Goal: Task Accomplishment & Management: Use online tool/utility

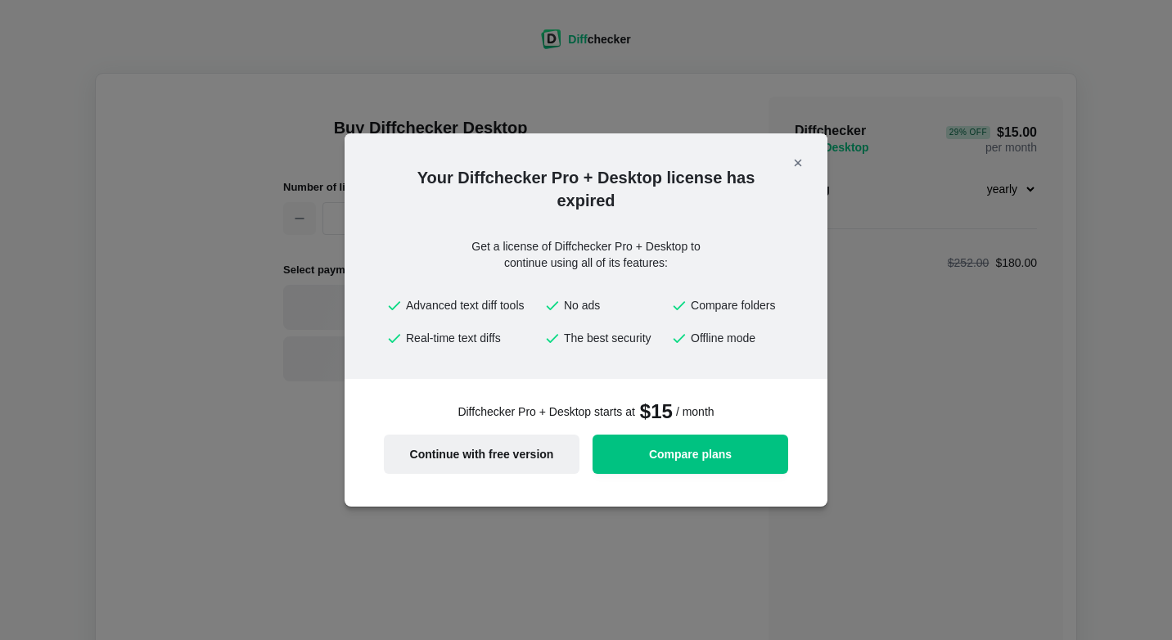
click at [472, 457] on span "Continue with free version" at bounding box center [482, 454] width 176 height 11
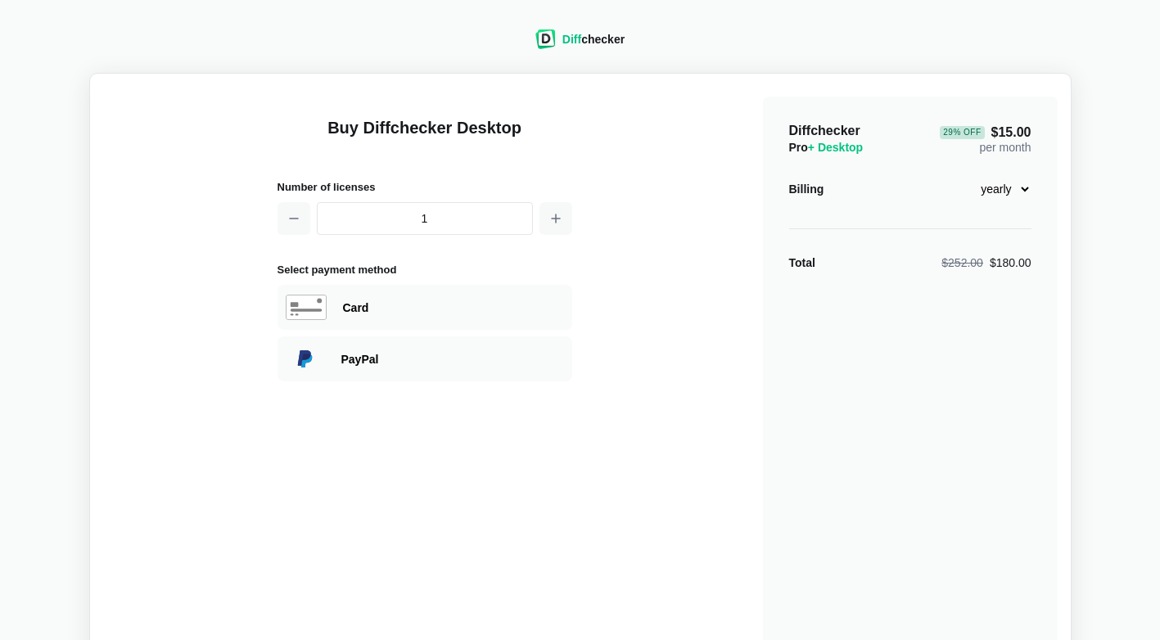
click at [558, 43] on div "Diff checker" at bounding box center [579, 39] width 89 height 20
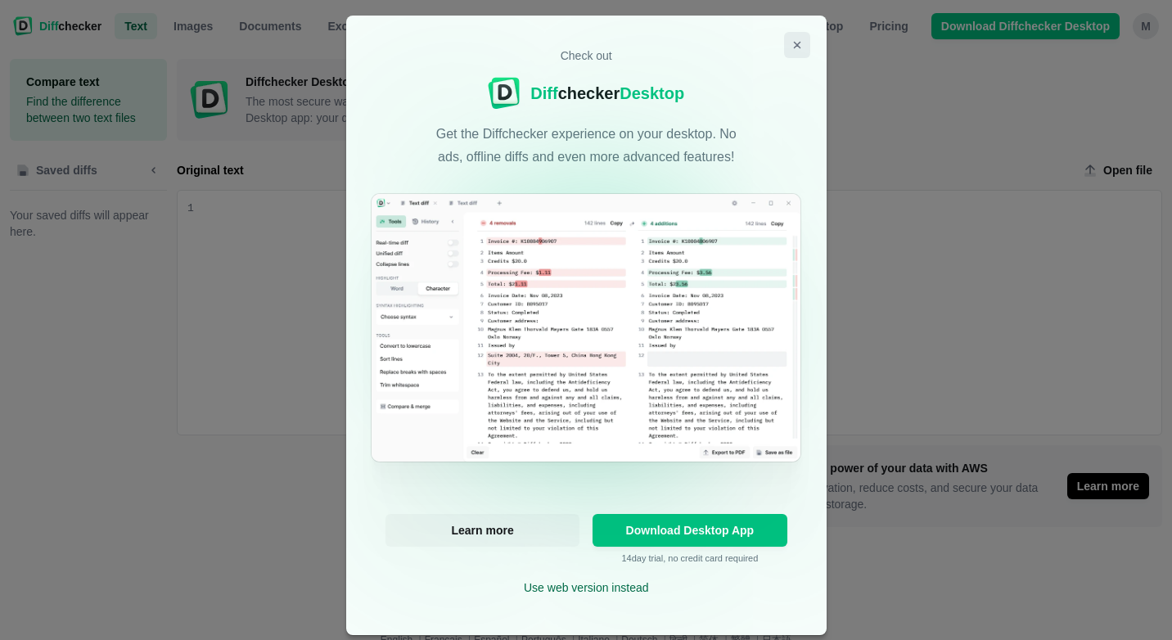
click at [794, 43] on icon "Close modal" at bounding box center [797, 46] width 6 height 6
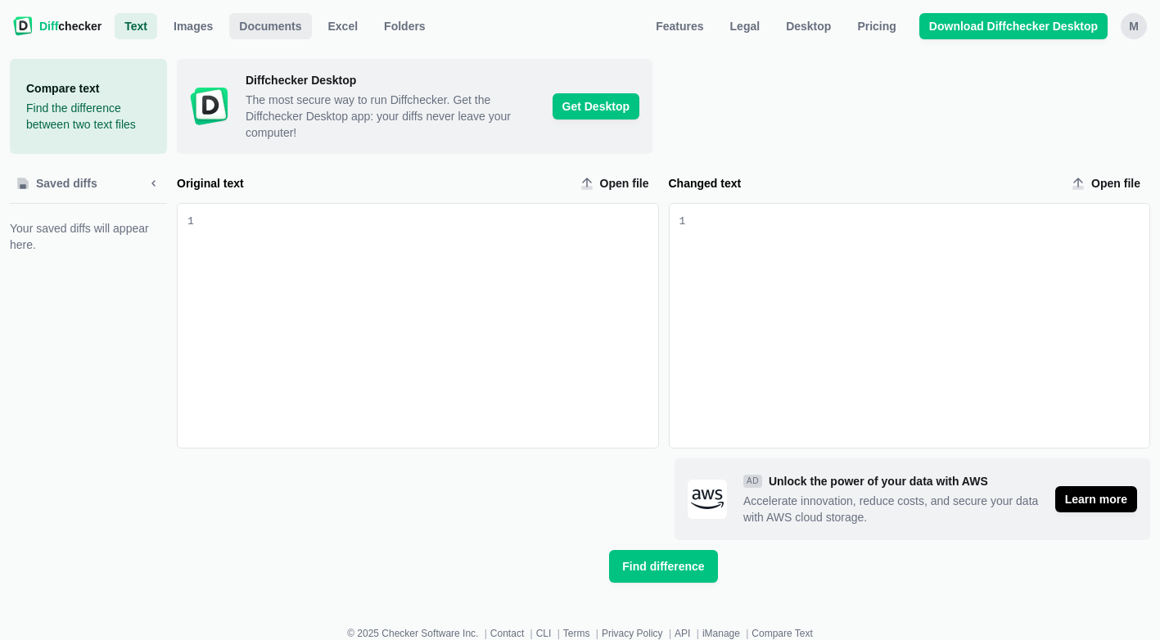
click at [287, 20] on span "Documents" at bounding box center [270, 26] width 69 height 16
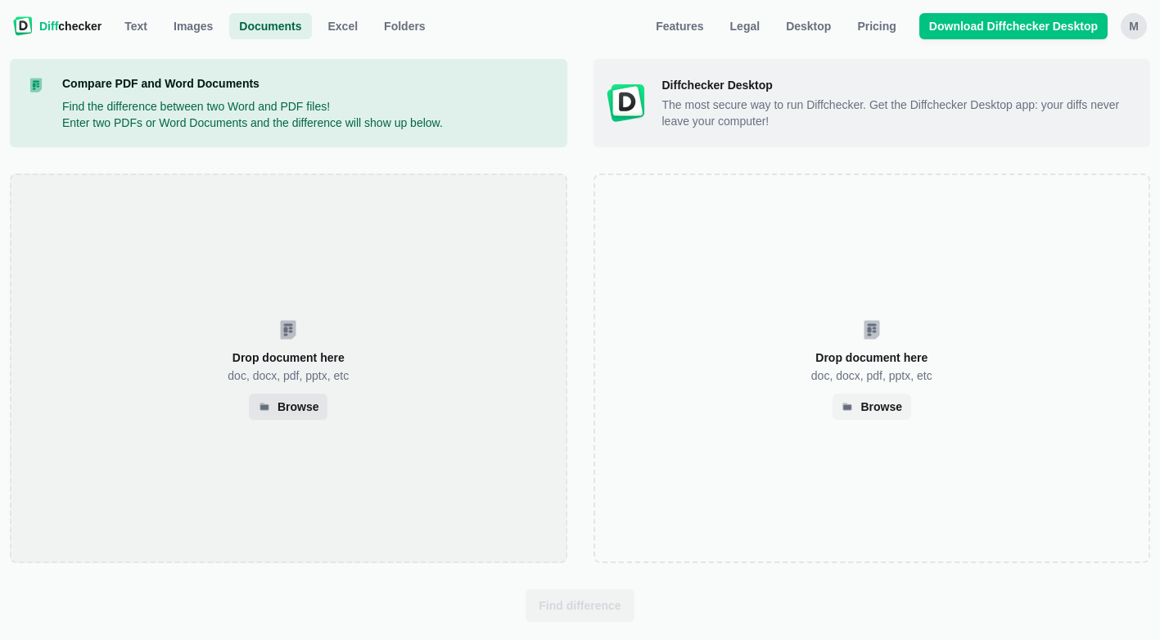
click at [281, 411] on div "Browse" at bounding box center [298, 407] width 42 height 8
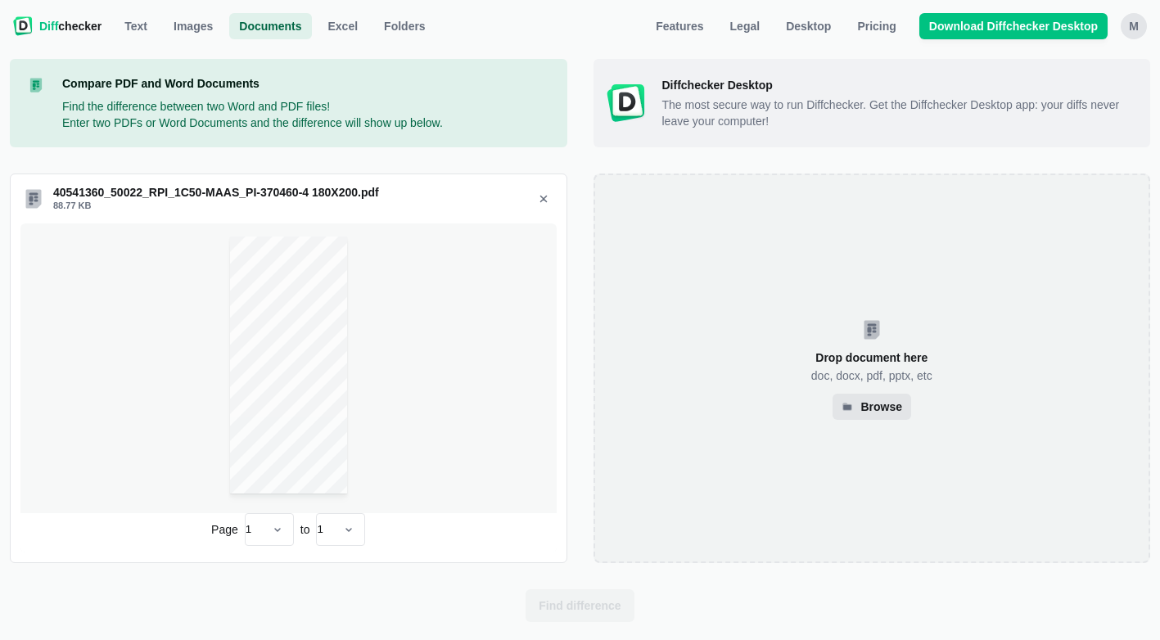
click at [875, 408] on div "Browse" at bounding box center [881, 407] width 42 height 8
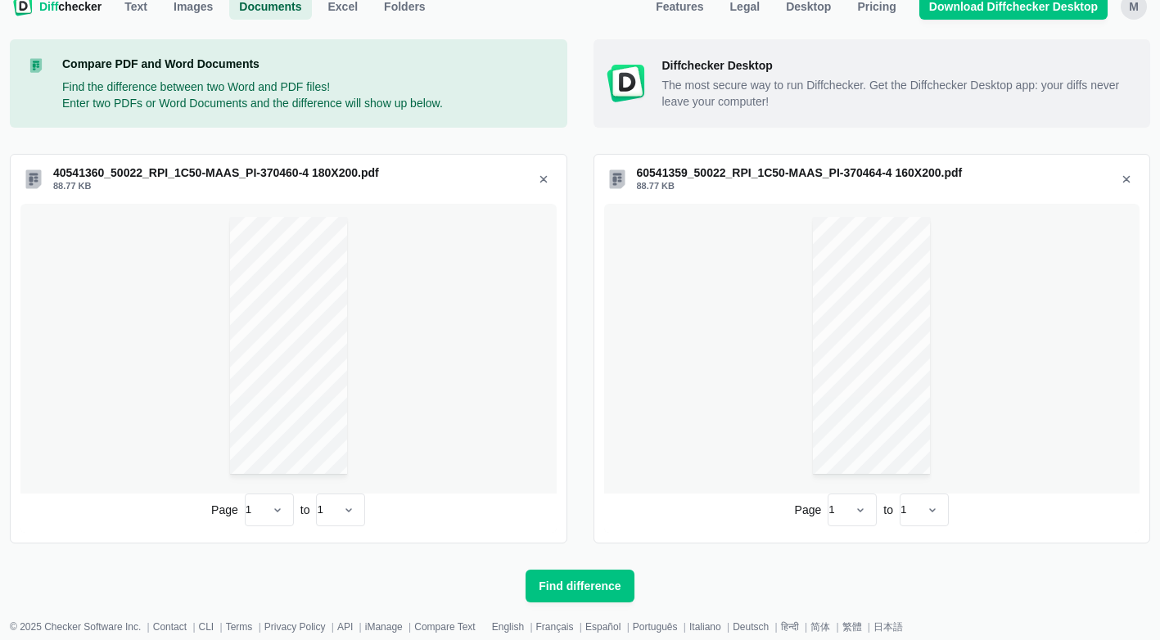
scroll to position [25, 0]
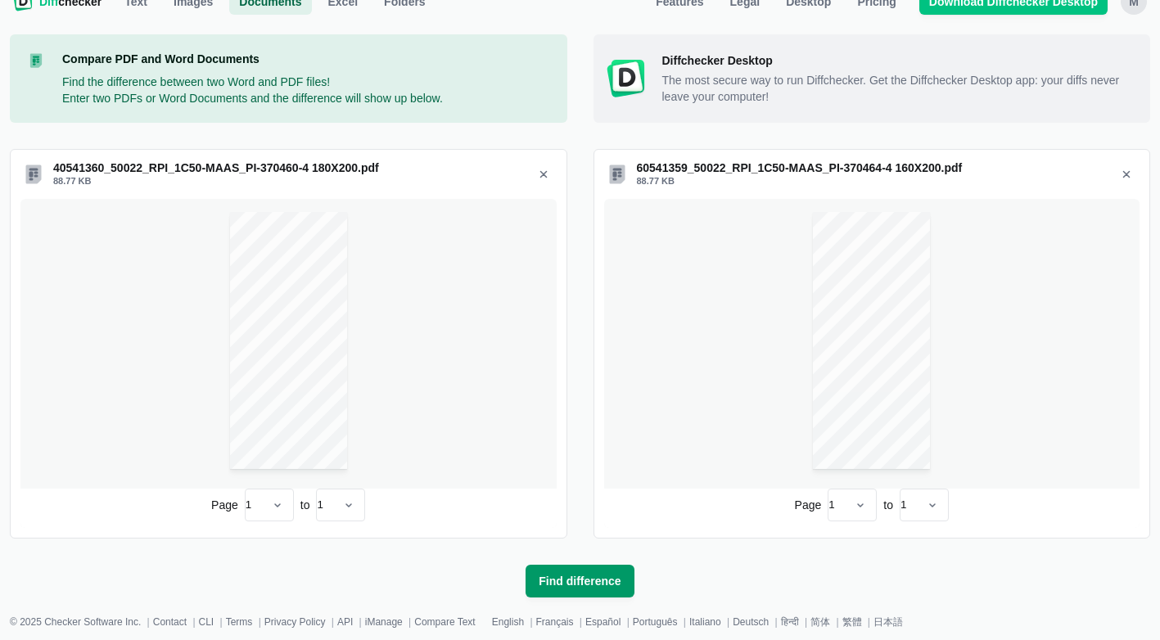
click at [561, 584] on span "Find difference" at bounding box center [579, 581] width 88 height 16
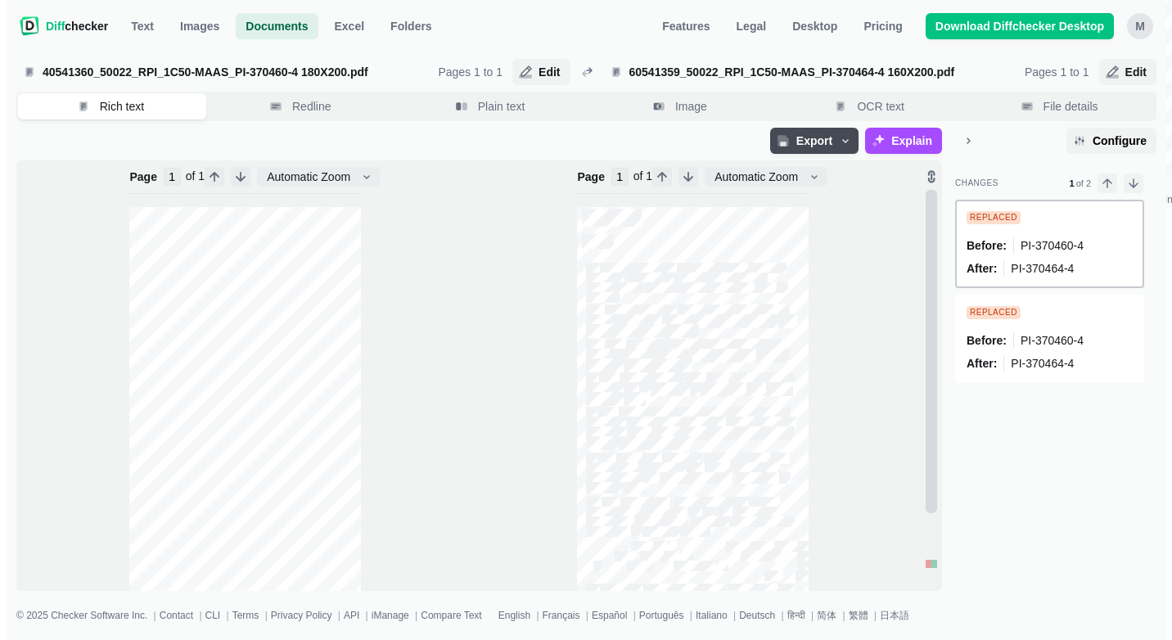
scroll to position [127, 0]
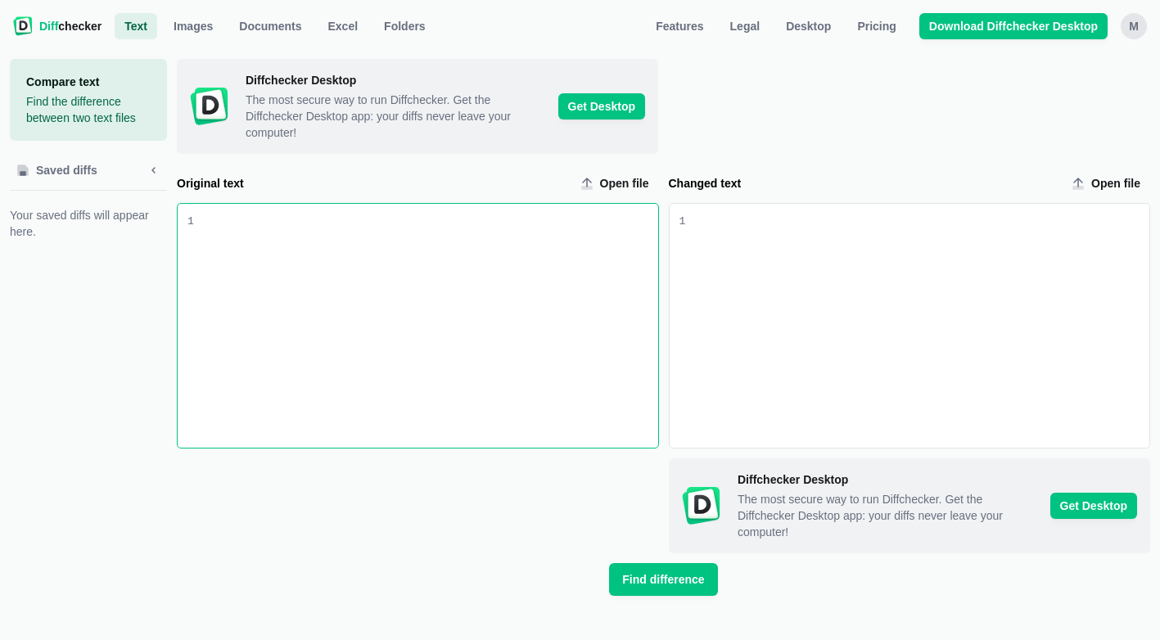
click at [394, 318] on div "Original text input" at bounding box center [426, 326] width 464 height 244
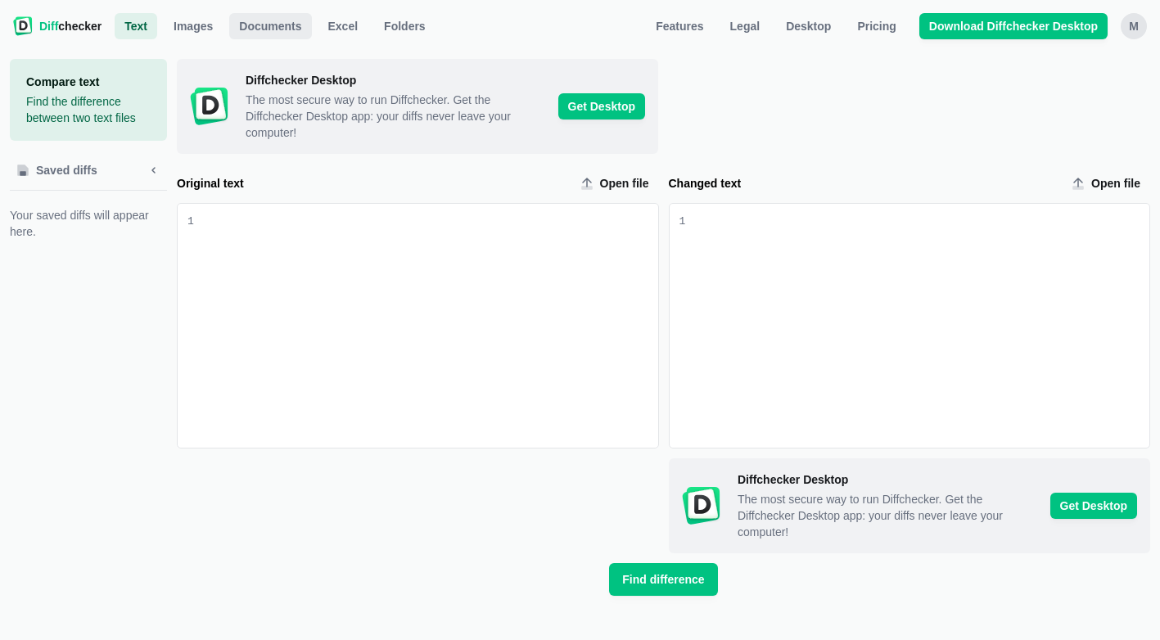
click at [270, 25] on span "Documents" at bounding box center [270, 26] width 69 height 16
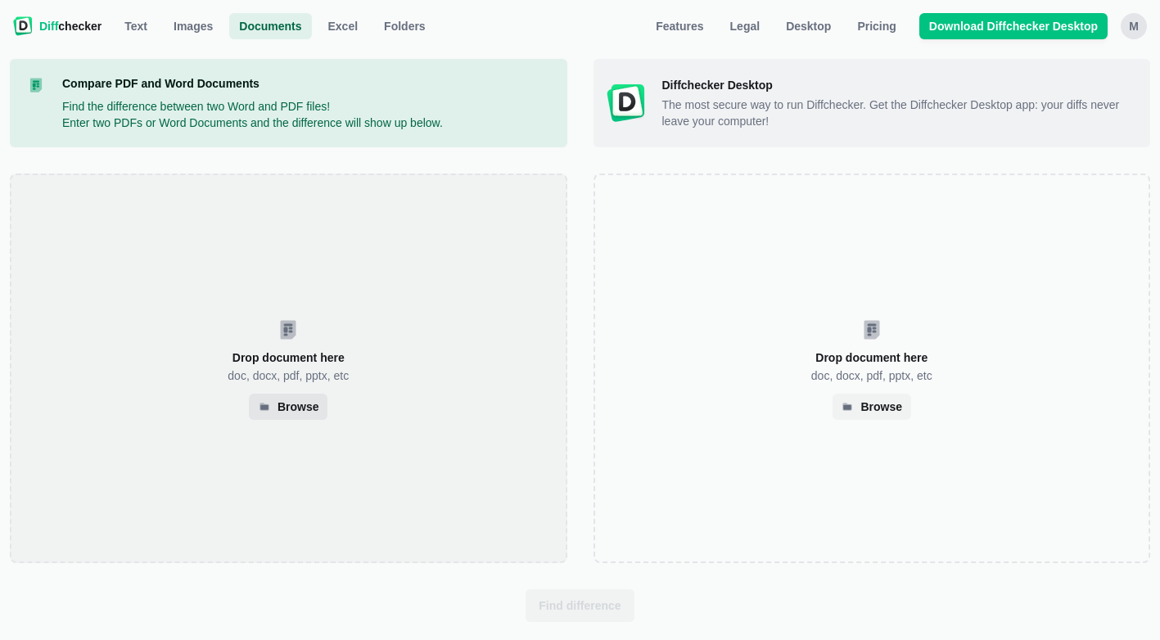
click at [294, 405] on div "Browse" at bounding box center [298, 407] width 42 height 8
select select "2"
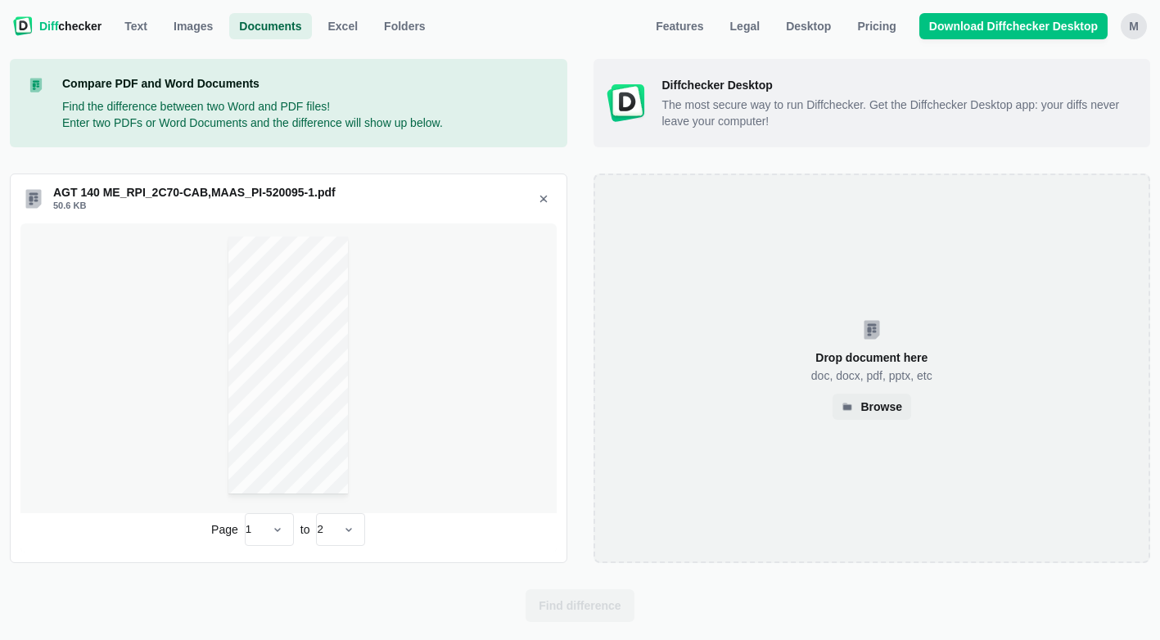
click at [867, 357] on div "Drop document here doc, docx, pdf, pptx, etc Browse" at bounding box center [871, 369] width 557 height 390
select select "2"
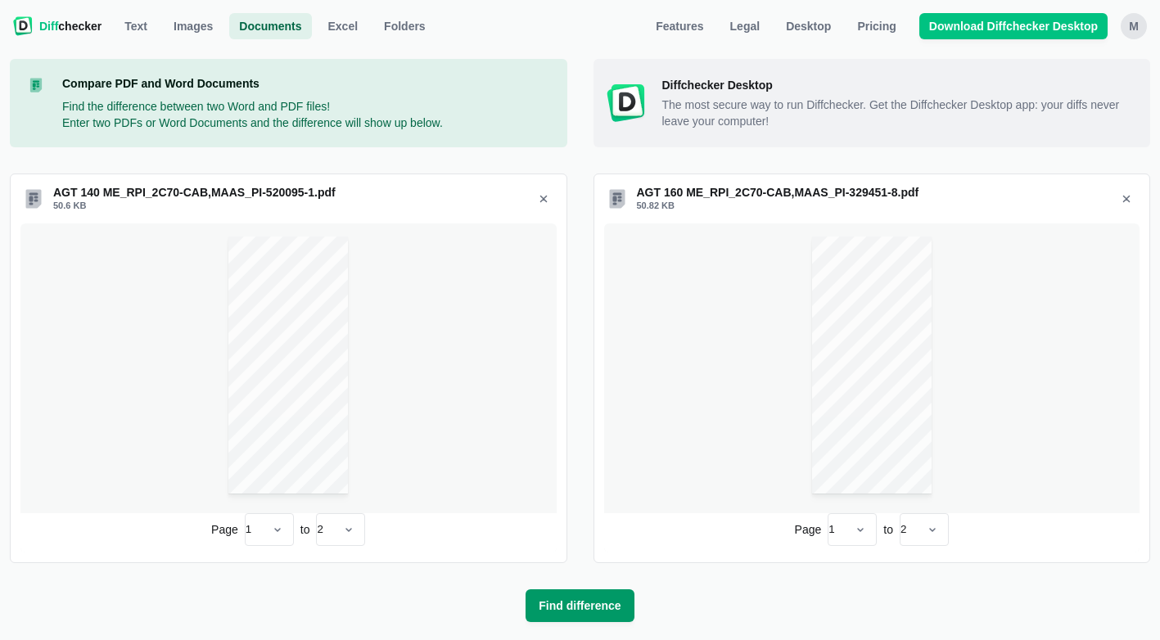
click at [567, 604] on span "Find difference" at bounding box center [579, 605] width 88 height 16
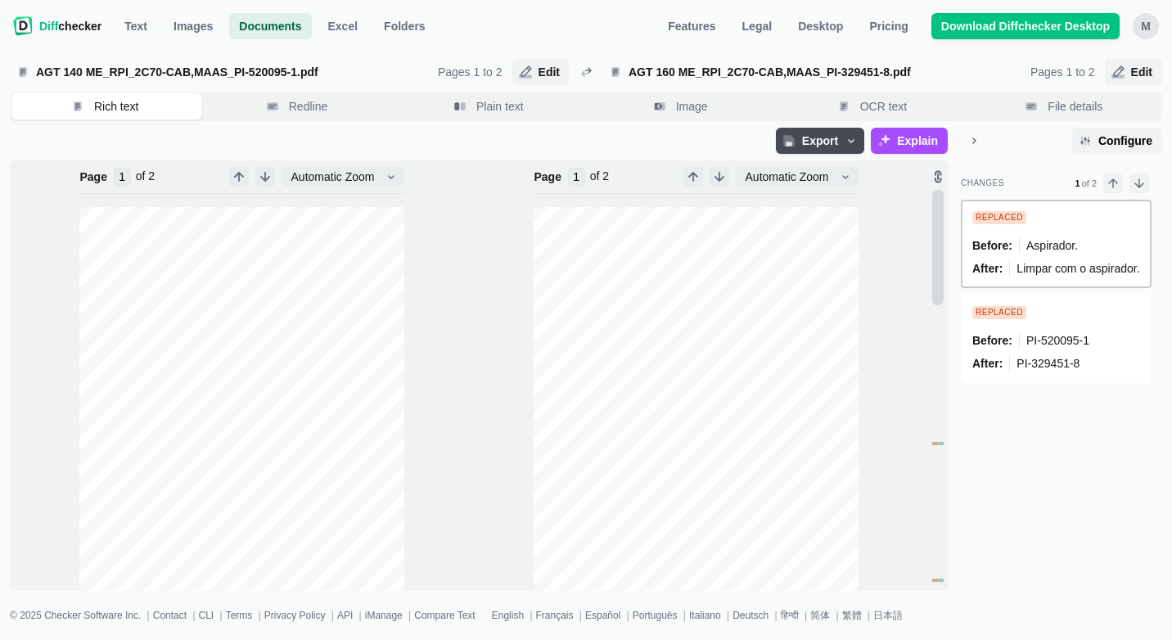
click at [1048, 253] on div "Aspirador." at bounding box center [1048, 245] width 59 height 16
type input "2"
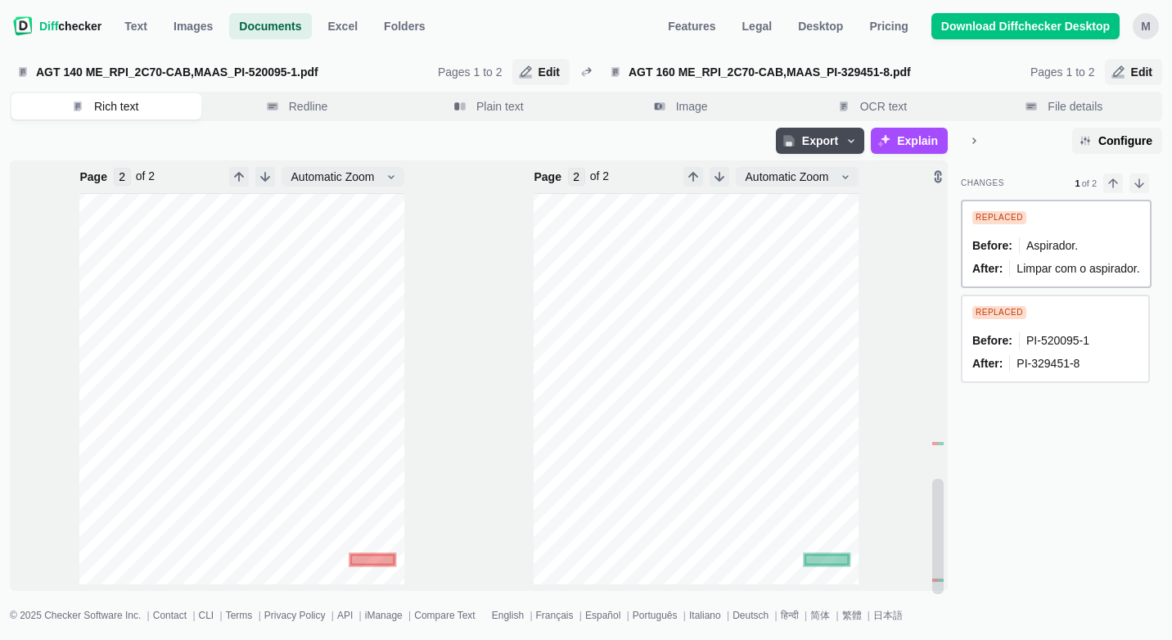
click at [1030, 344] on span "PI-520095-1" at bounding box center [1057, 340] width 63 height 13
type input "1"
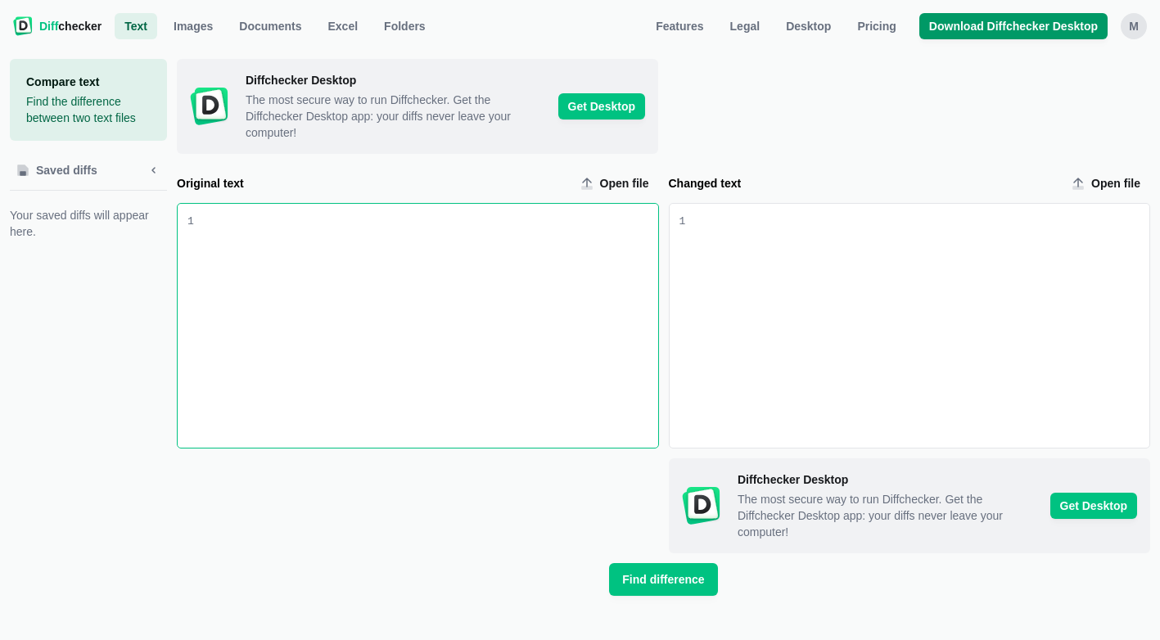
click at [1055, 29] on span "Download Diffchecker Desktop" at bounding box center [1013, 26] width 175 height 16
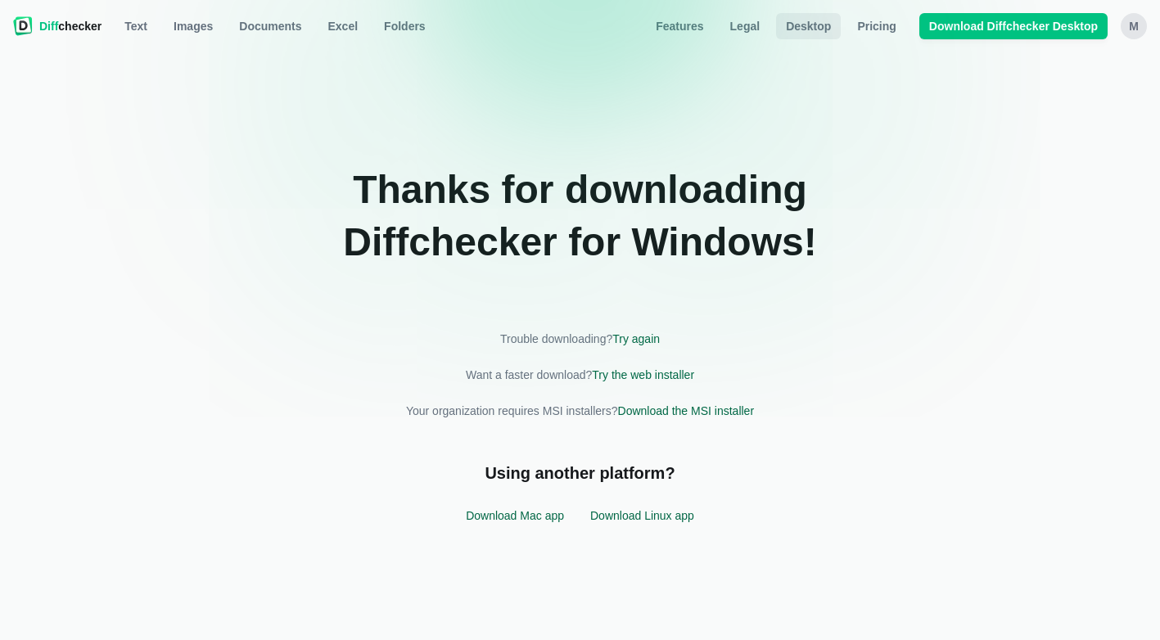
click at [810, 25] on span "Desktop" at bounding box center [808, 26] width 52 height 16
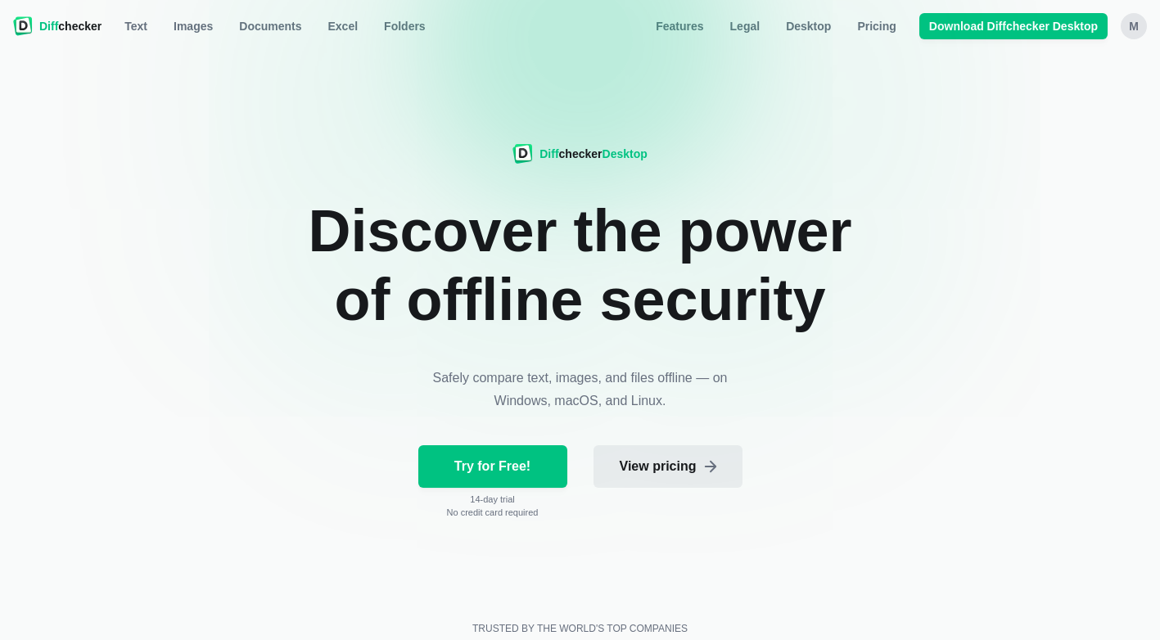
click at [661, 476] on link "View pricing" at bounding box center [667, 466] width 149 height 43
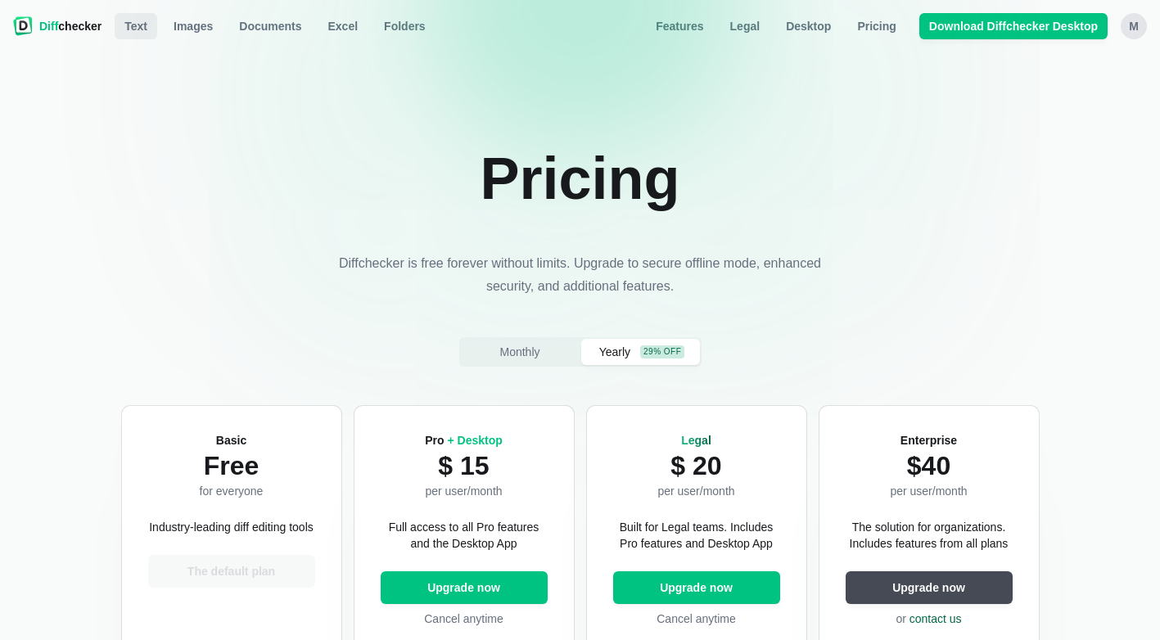
click at [135, 27] on span "Text" at bounding box center [135, 26] width 29 height 16
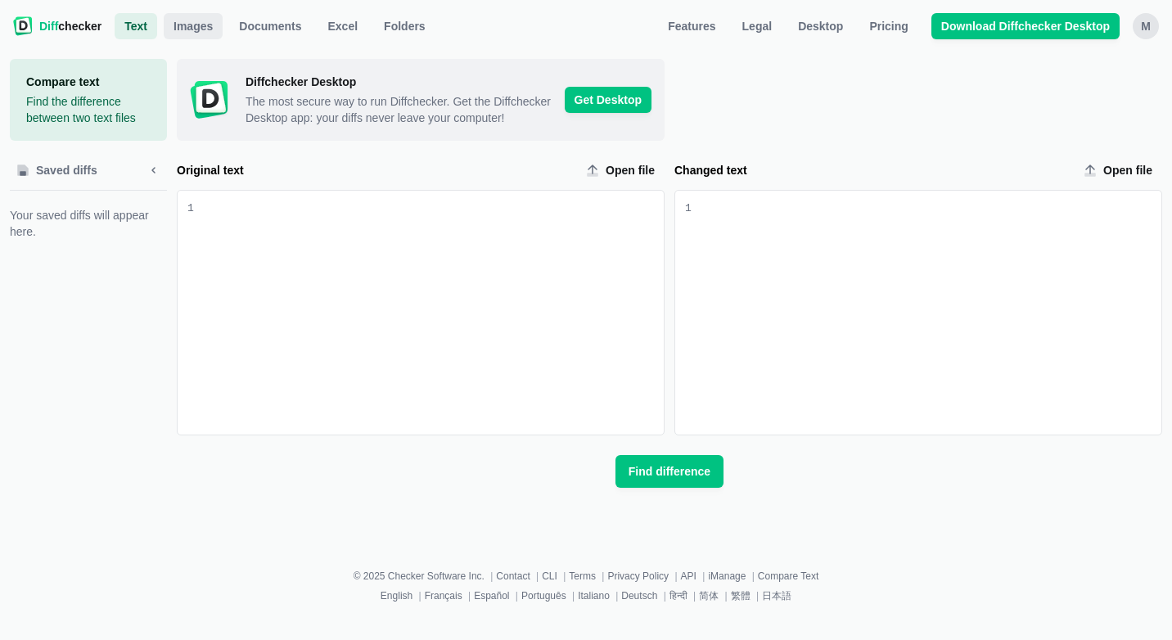
click at [209, 22] on span "Images" at bounding box center [193, 26] width 46 height 16
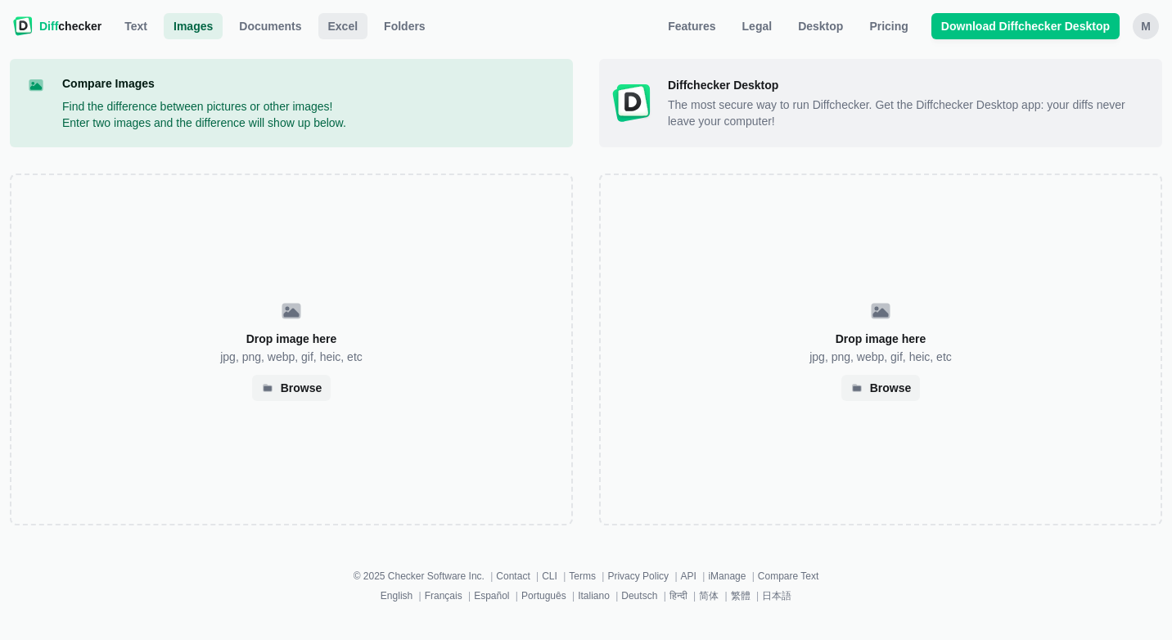
click at [335, 22] on span "Excel" at bounding box center [343, 26] width 37 height 16
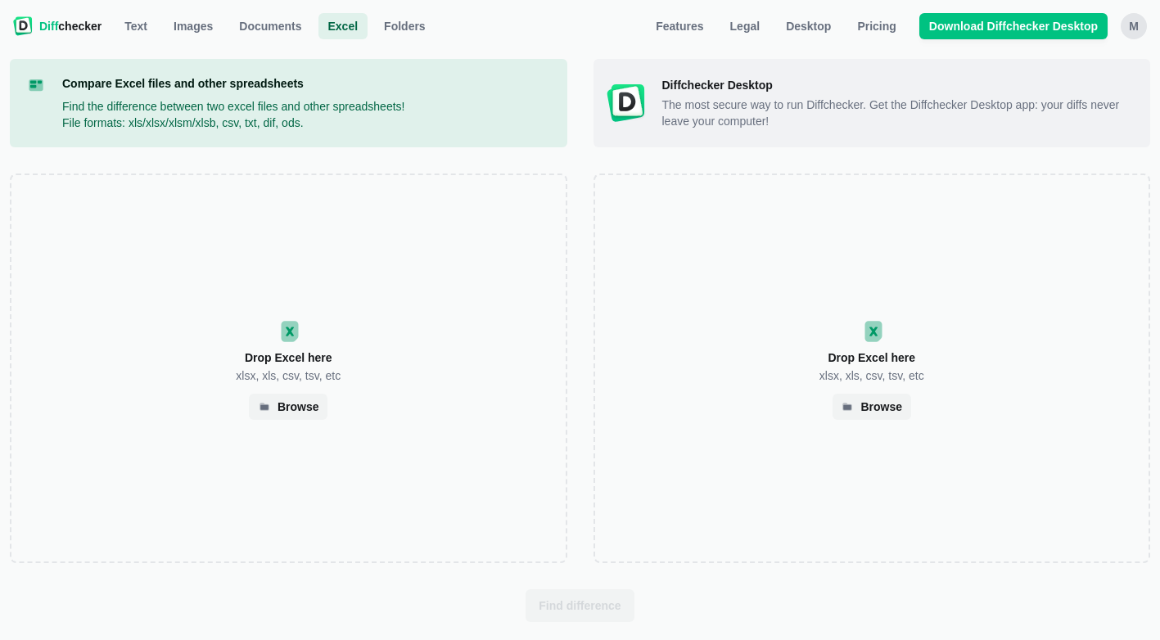
click at [401, 39] on nav "Diff checker Excel Text Images Documents Excel Folders Features Legal Desktop P…" at bounding box center [580, 26] width 1140 height 33
click at [401, 31] on span "Folders" at bounding box center [405, 26] width 48 height 16
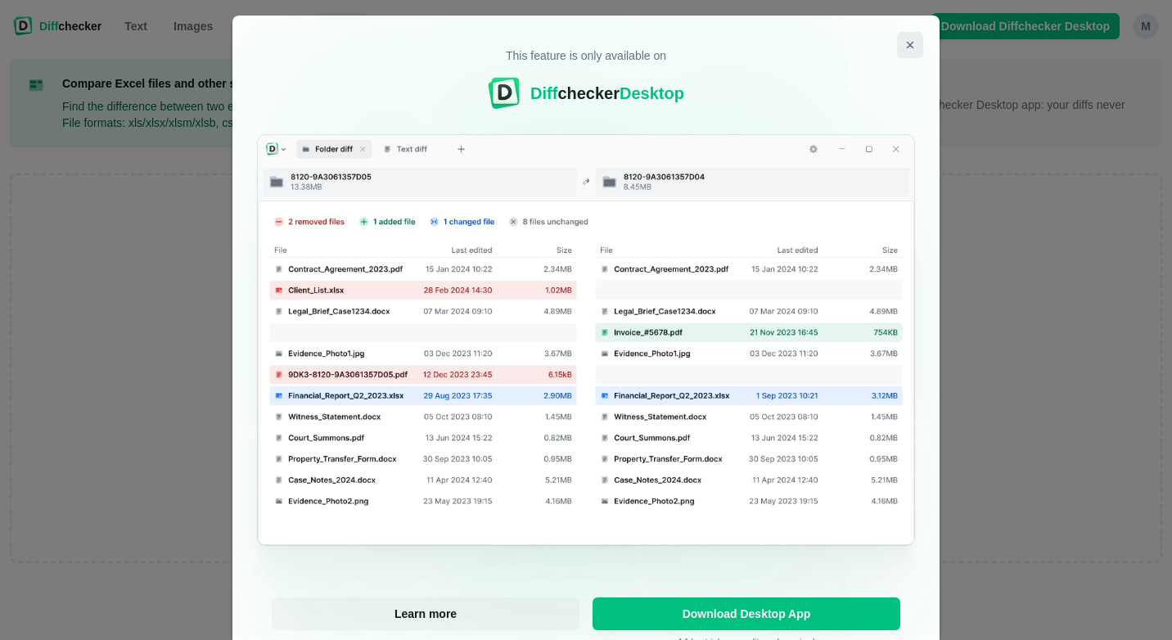
click at [909, 45] on icon "Close modal" at bounding box center [910, 44] width 13 height 13
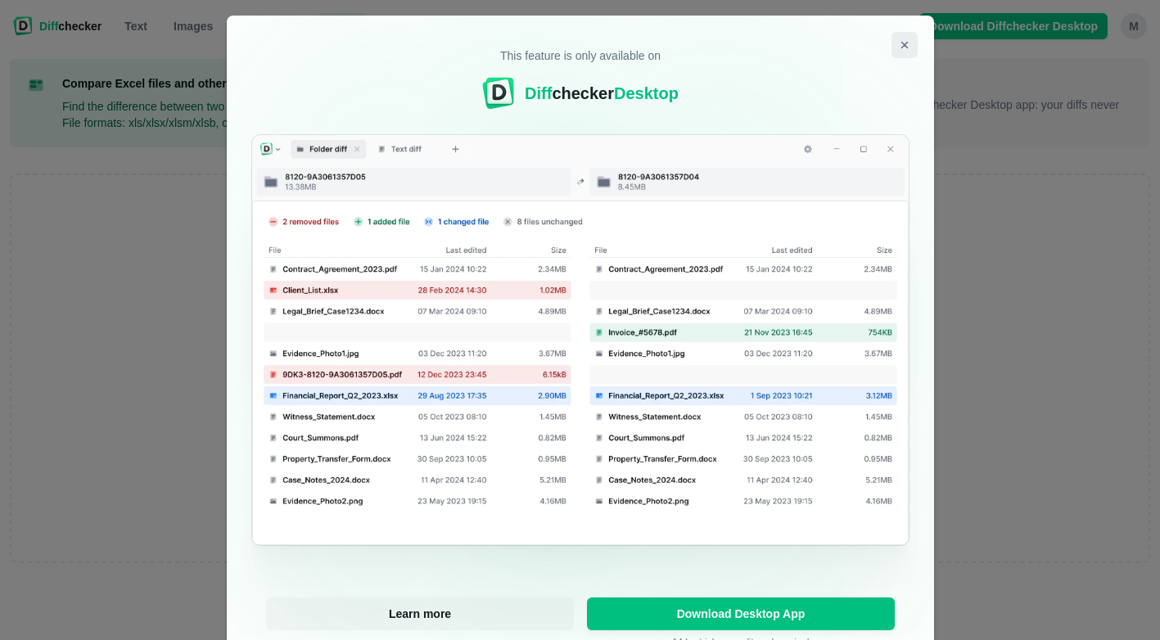
click at [909, 45] on button "Close modal" at bounding box center [904, 45] width 26 height 26
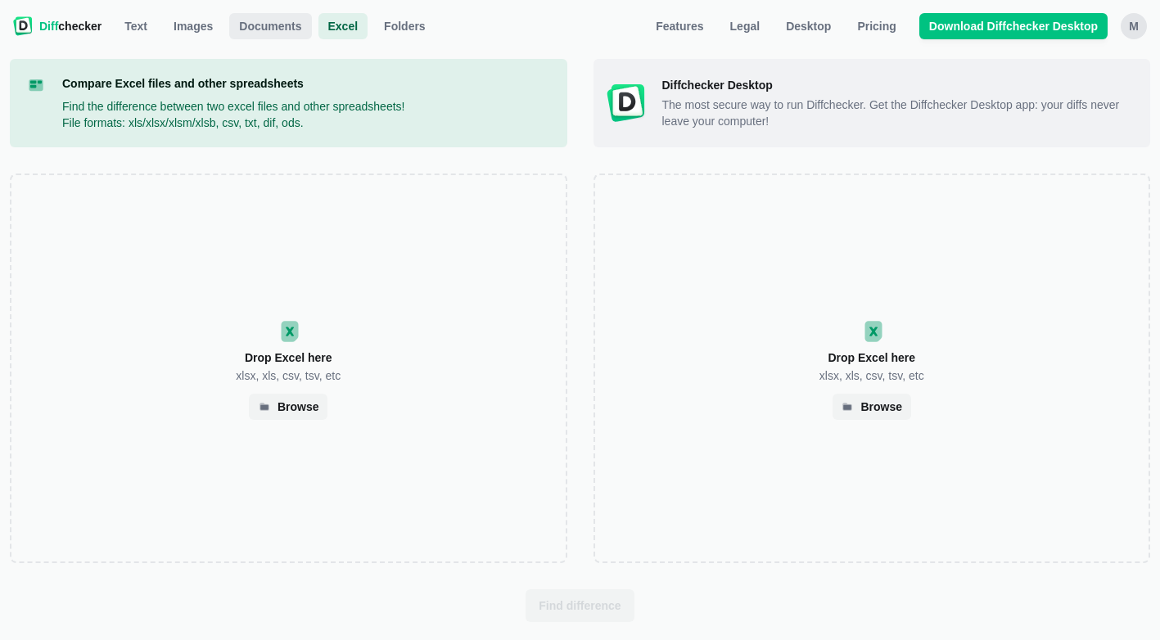
click at [249, 32] on span "Documents" at bounding box center [270, 26] width 69 height 16
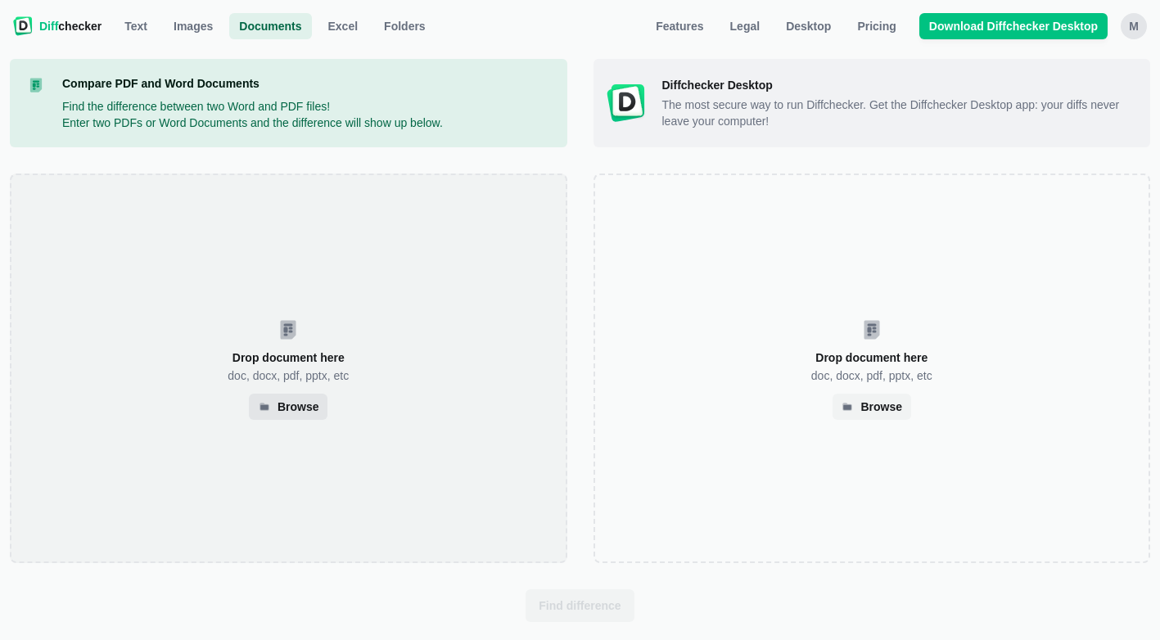
click at [290, 408] on div "Browse" at bounding box center [298, 407] width 42 height 8
select select "2"
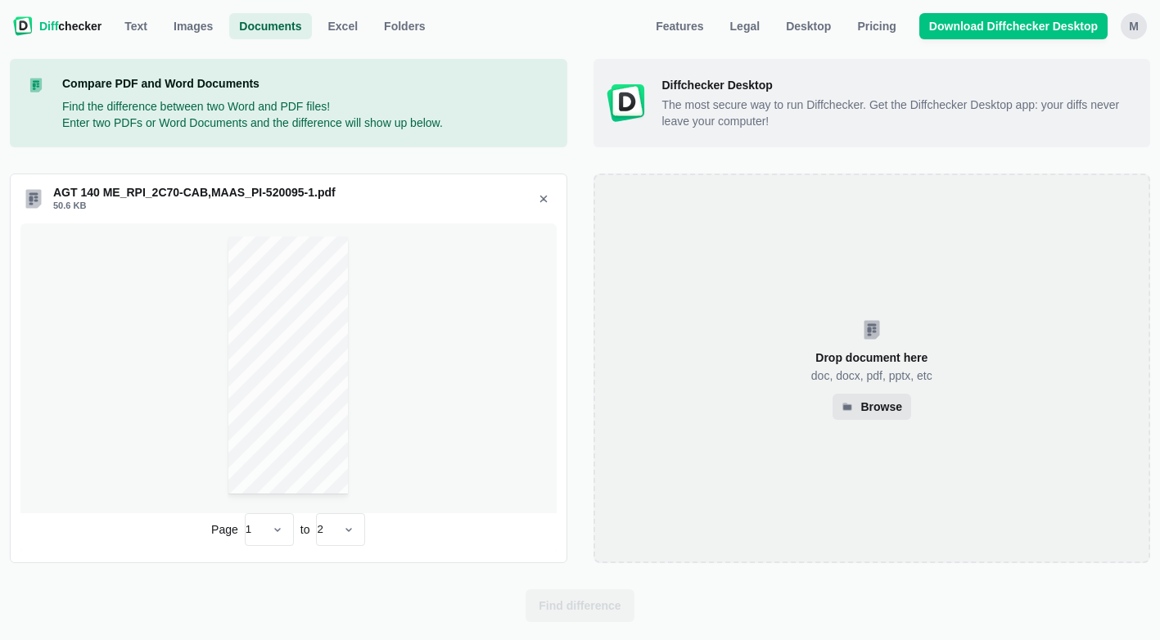
click at [880, 411] on div "Browse" at bounding box center [881, 407] width 42 height 8
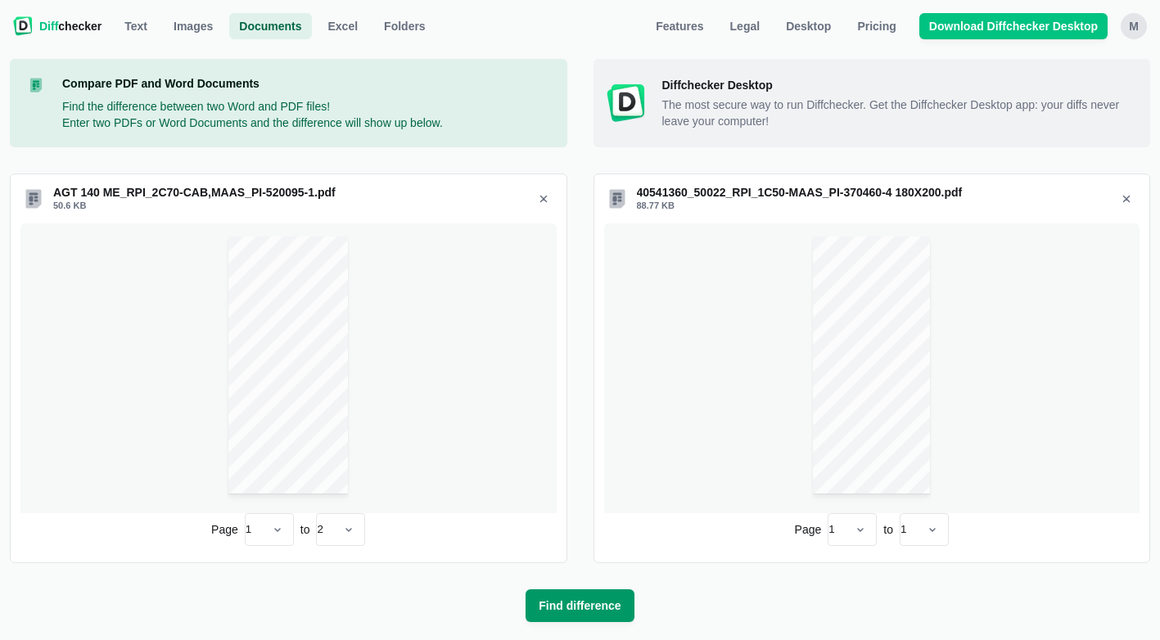
click at [597, 605] on span "Find difference" at bounding box center [579, 605] width 88 height 16
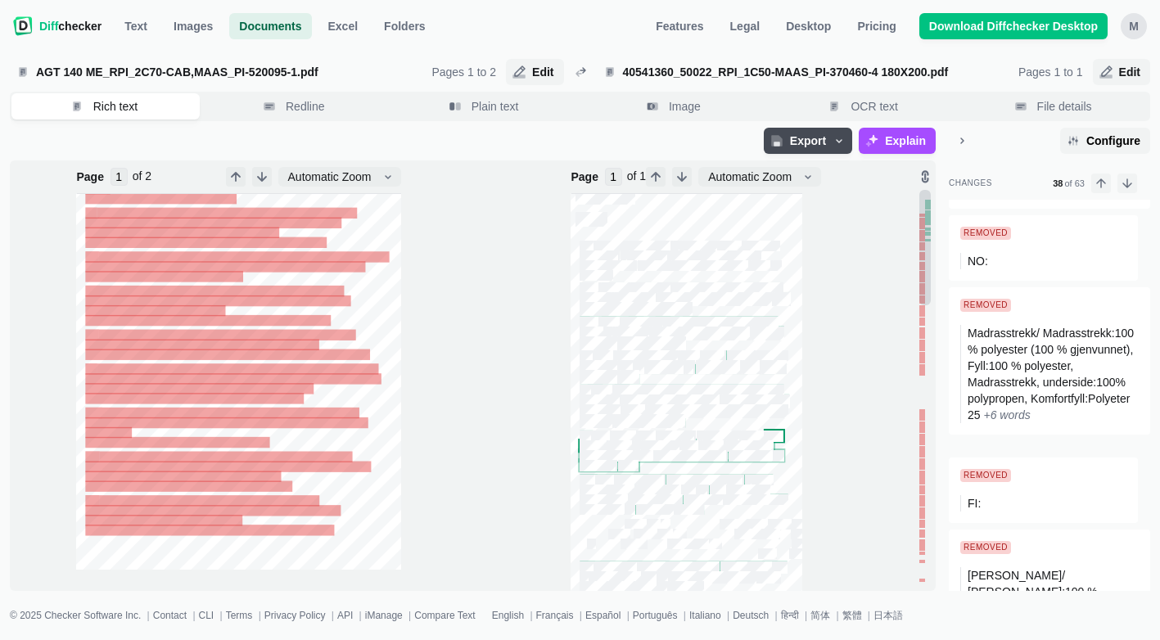
scroll to position [3195, 0]
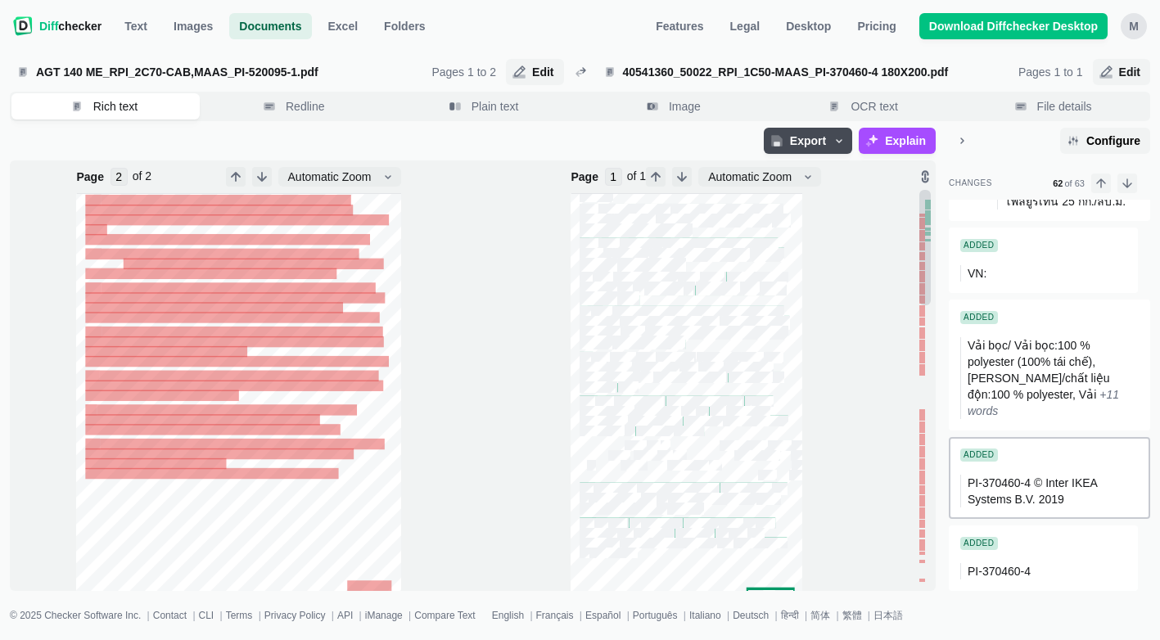
click at [764, 594] on div at bounding box center [686, 358] width 232 height 504
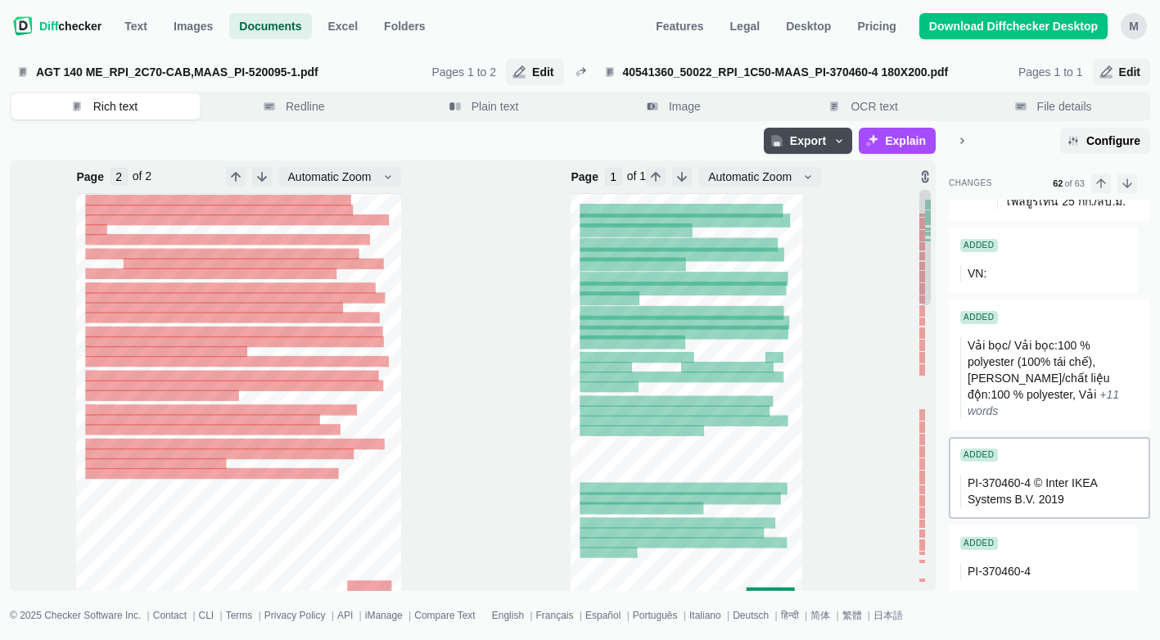
drag, startPoint x: 805, startPoint y: 561, endPoint x: 972, endPoint y: 485, distance: 184.2
click at [972, 485] on span "PI-370460-4 © Inter IKEA Systems B.V. 2019" at bounding box center [1033, 490] width 133 height 29
click at [976, 477] on span "PI-370460-4 © Inter IKEA Systems B.V. 2019" at bounding box center [1033, 490] width 133 height 29
drag, startPoint x: 976, startPoint y: 477, endPoint x: 975, endPoint y: 457, distance: 20.5
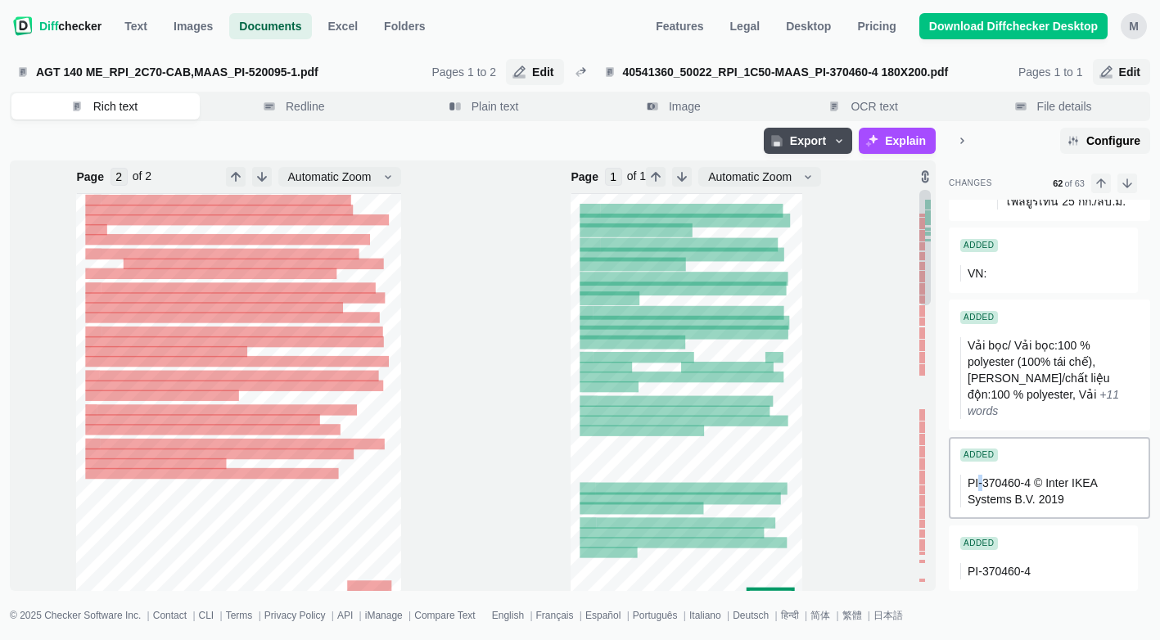
click at [975, 457] on div "Added" at bounding box center [979, 455] width 38 height 13
click at [980, 322] on div "Added" at bounding box center [979, 317] width 38 height 13
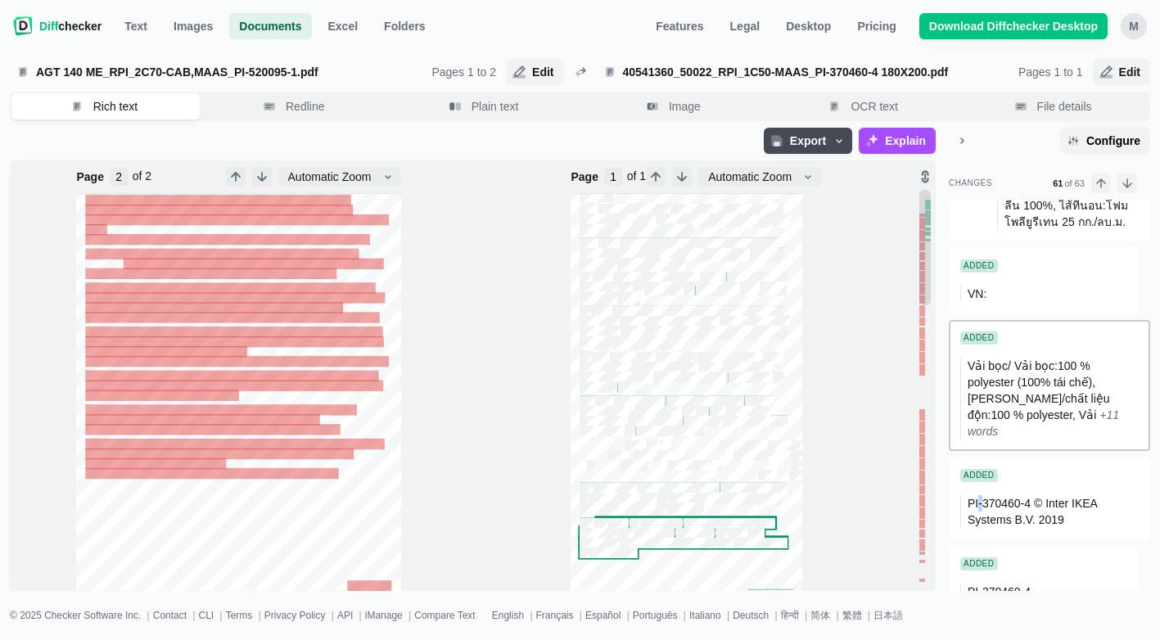
type input "1"
